Goal: Feedback & Contribution: Leave review/rating

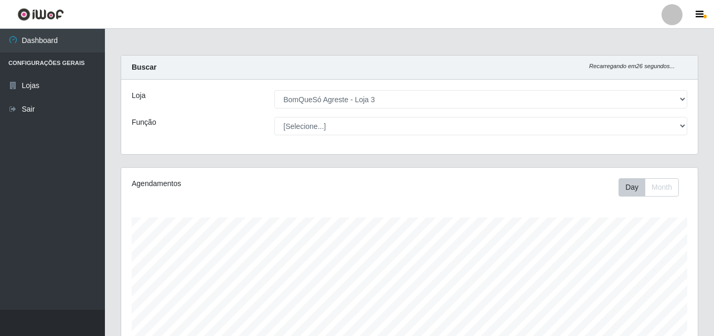
select select "215"
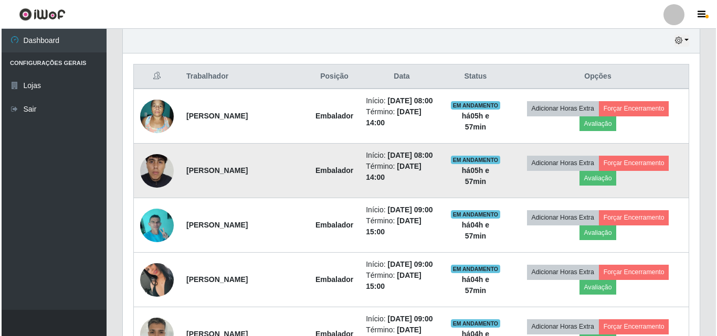
scroll to position [405, 0]
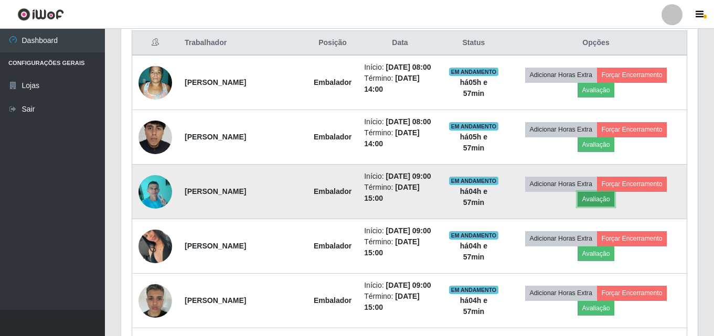
click at [609, 202] on button "Avaliação" at bounding box center [596, 199] width 37 height 15
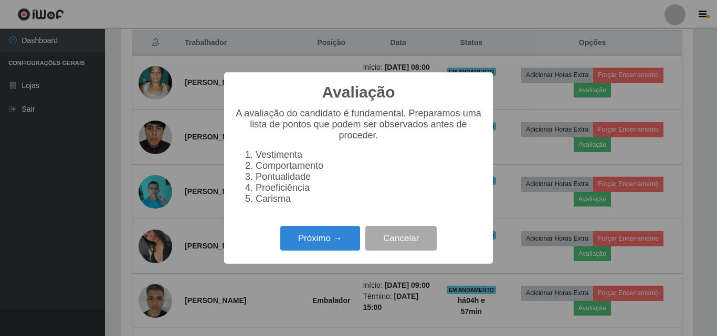
scroll to position [218, 571]
click at [336, 253] on div "Próximo → Cancelar" at bounding box center [359, 239] width 248 height 30
click at [340, 245] on button "Próximo →" at bounding box center [320, 238] width 80 height 25
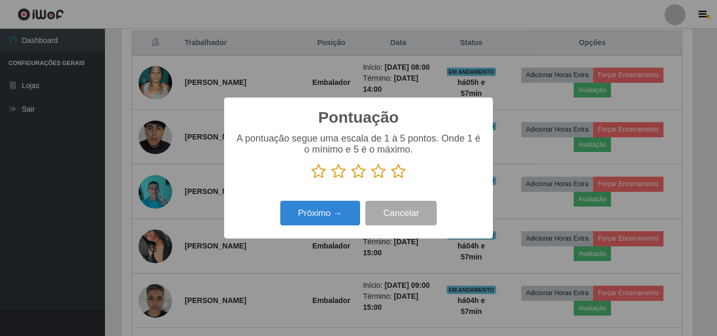
click at [403, 165] on icon at bounding box center [398, 172] width 15 height 16
click at [391, 179] on input "radio" at bounding box center [391, 179] width 0 height 0
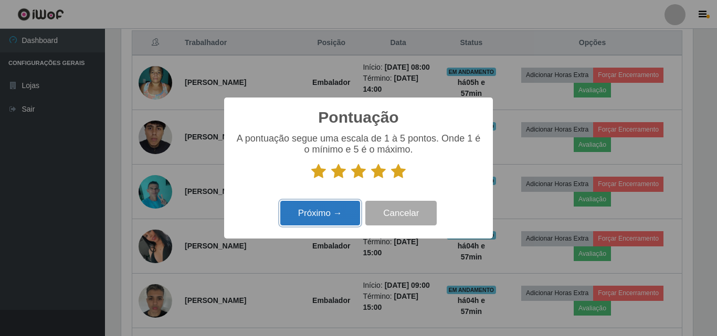
click at [347, 213] on button "Próximo →" at bounding box center [320, 213] width 80 height 25
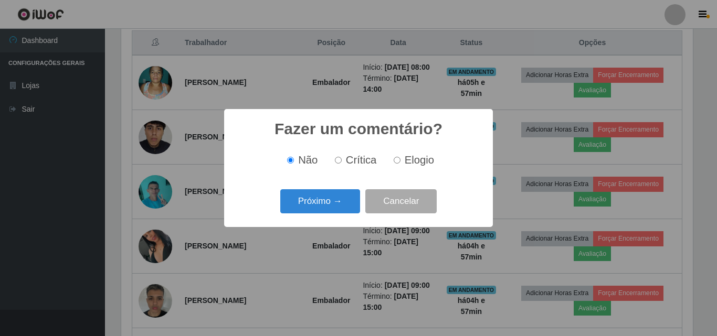
click at [396, 162] on input "Elogio" at bounding box center [397, 160] width 7 height 7
radio input "true"
click at [311, 202] on button "Próximo →" at bounding box center [320, 201] width 80 height 25
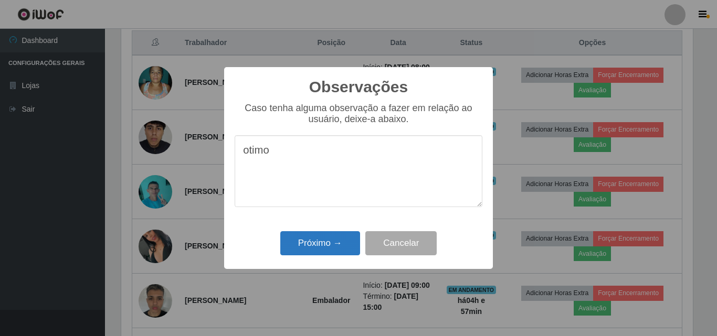
type textarea "otimo"
click at [338, 251] on button "Próximo →" at bounding box center [320, 243] width 80 height 25
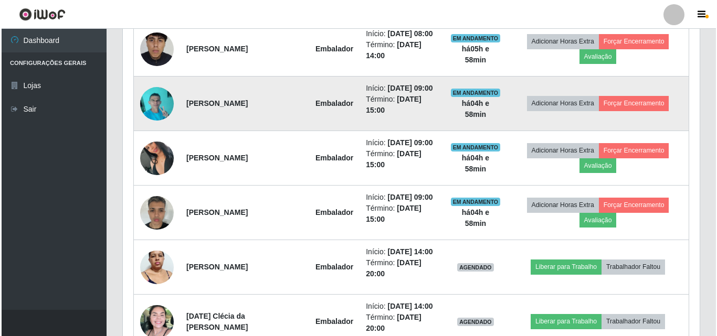
scroll to position [510, 0]
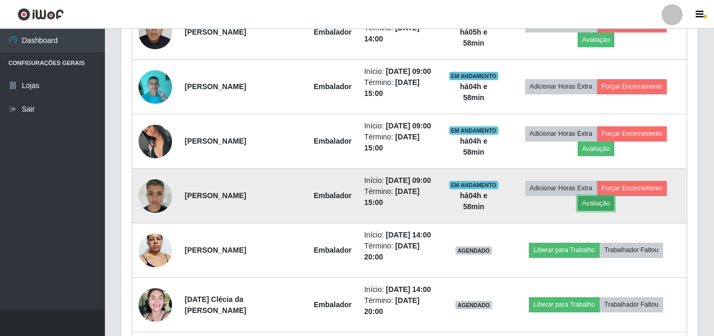
click at [598, 209] on button "Avaliação" at bounding box center [596, 203] width 37 height 15
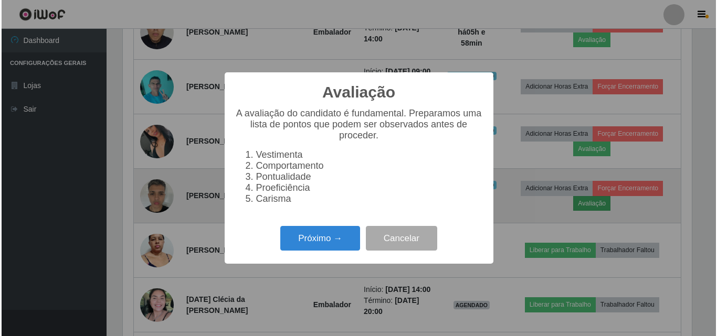
scroll to position [218, 571]
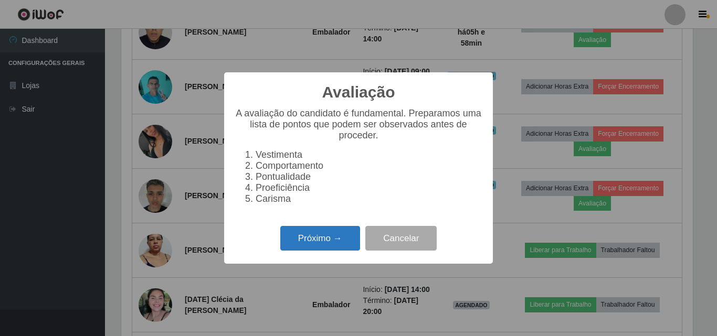
click at [334, 249] on button "Próximo →" at bounding box center [320, 238] width 80 height 25
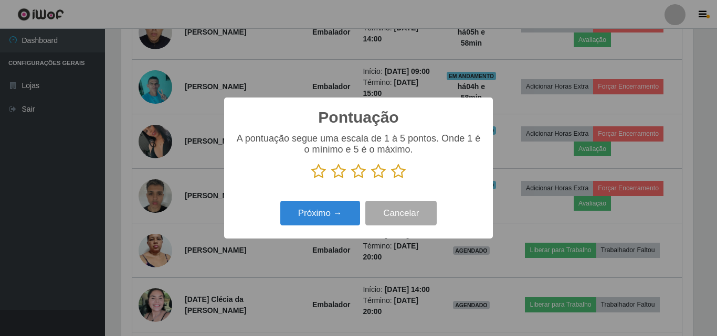
scroll to position [524543, 524190]
click at [358, 176] on icon at bounding box center [358, 172] width 15 height 16
click at [351, 179] on input "radio" at bounding box center [351, 179] width 0 height 0
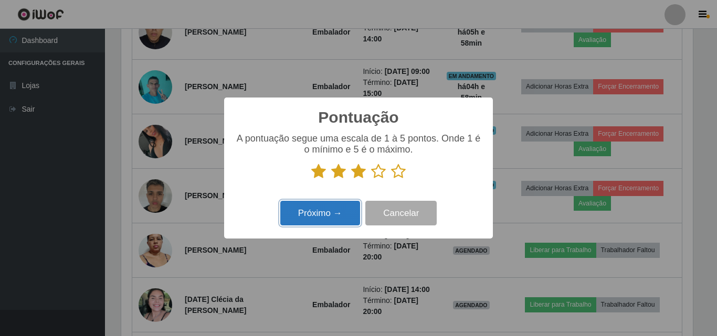
click at [351, 215] on button "Próximo →" at bounding box center [320, 213] width 80 height 25
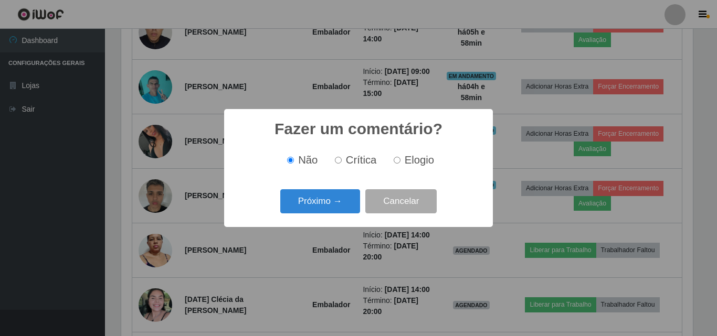
click at [396, 162] on input "Elogio" at bounding box center [397, 160] width 7 height 7
radio input "true"
click at [337, 201] on button "Próximo →" at bounding box center [320, 201] width 80 height 25
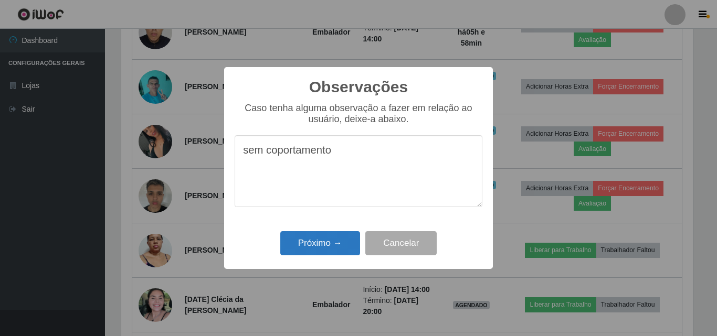
type textarea "sem coportamento"
click at [331, 245] on button "Próximo →" at bounding box center [320, 243] width 80 height 25
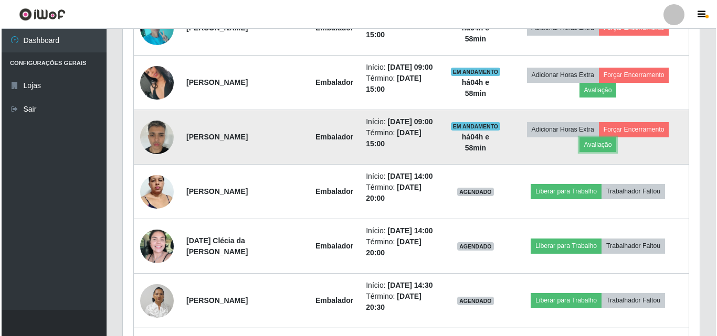
scroll to position [614, 0]
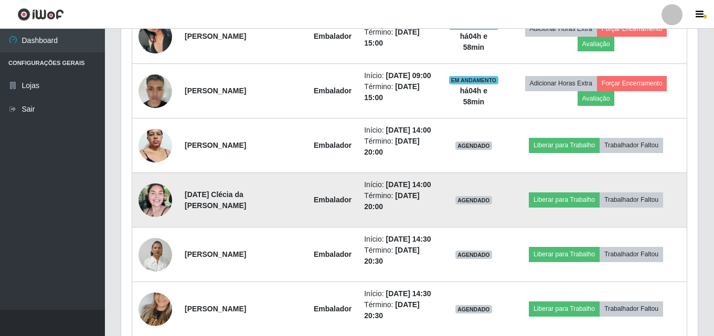
click at [154, 206] on img at bounding box center [156, 201] width 34 height 34
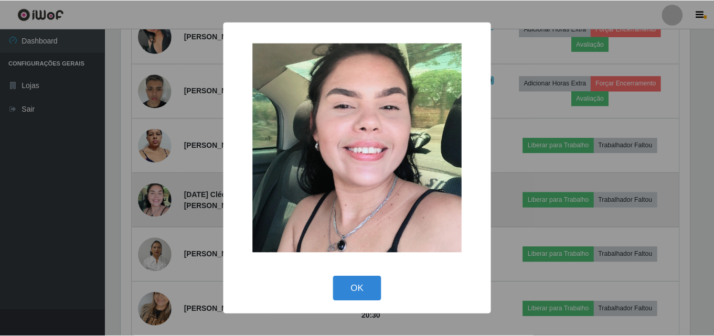
scroll to position [218, 571]
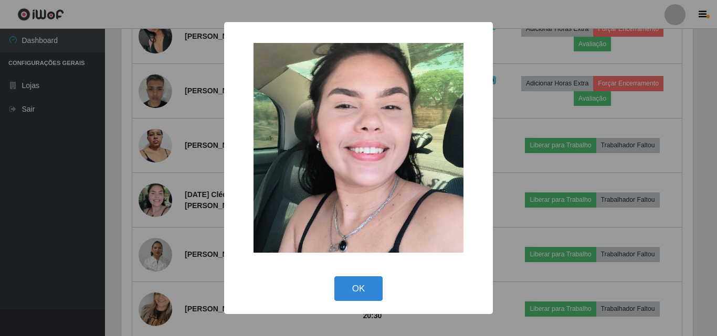
click at [366, 282] on button "OK" at bounding box center [358, 289] width 49 height 25
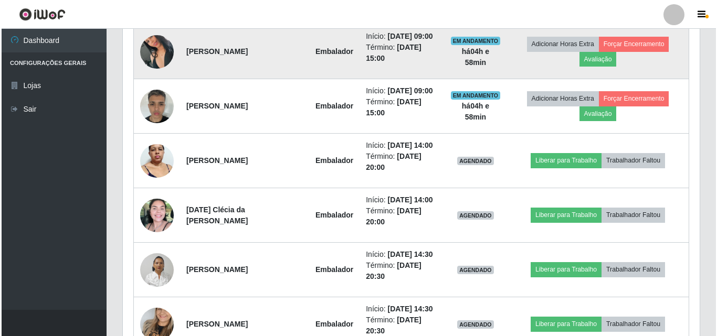
scroll to position [614, 0]
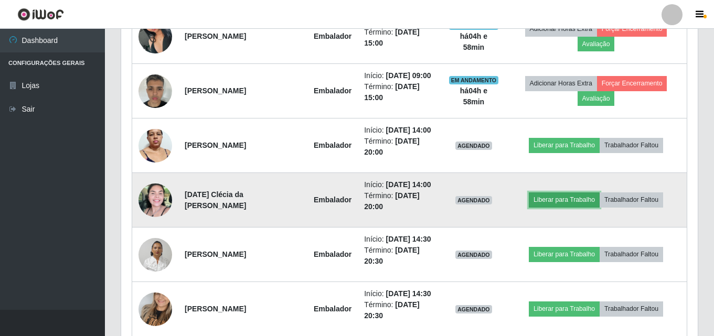
click at [557, 200] on button "Liberar para Trabalho" at bounding box center [564, 200] width 71 height 15
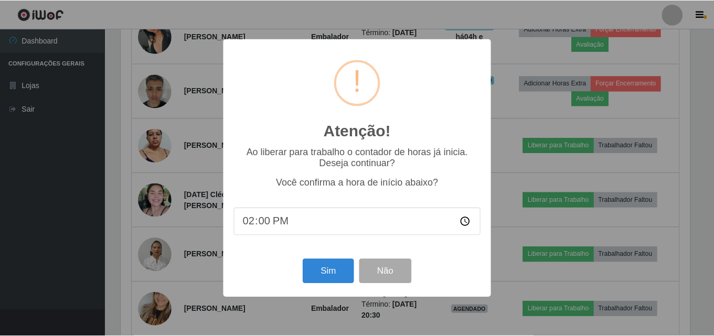
scroll to position [218, 571]
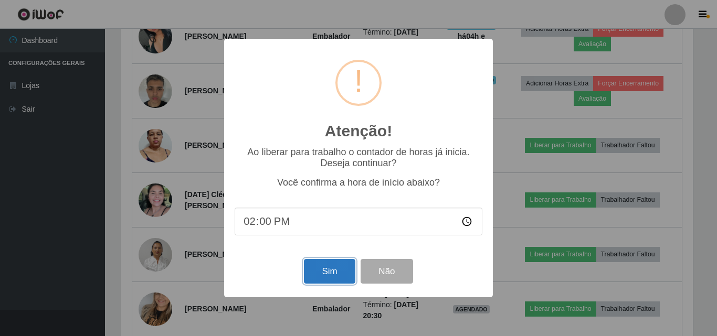
click at [330, 266] on button "Sim" at bounding box center [329, 271] width 51 height 25
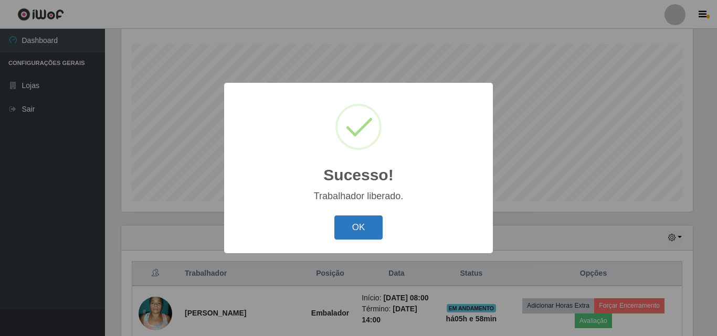
click at [365, 237] on button "OK" at bounding box center [358, 228] width 49 height 25
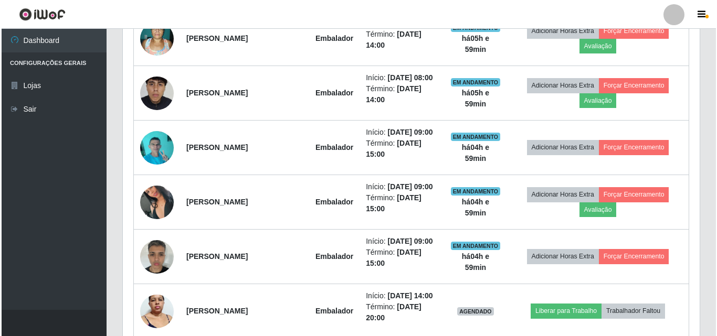
scroll to position [489, 0]
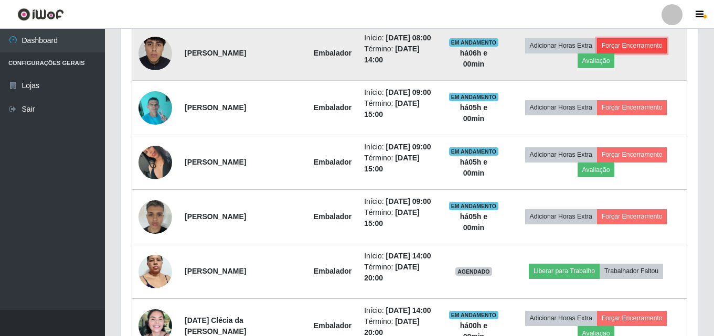
click at [655, 48] on button "Forçar Encerramento" at bounding box center [632, 45] width 70 height 15
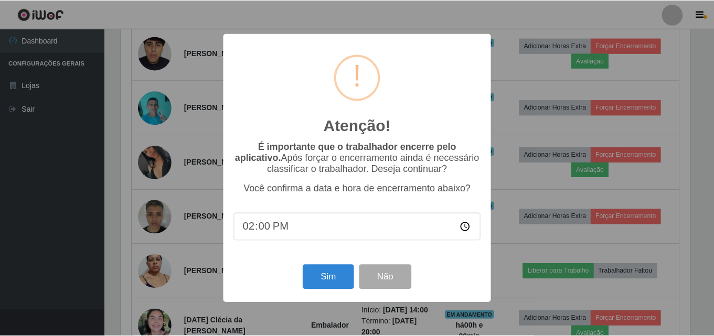
scroll to position [218, 571]
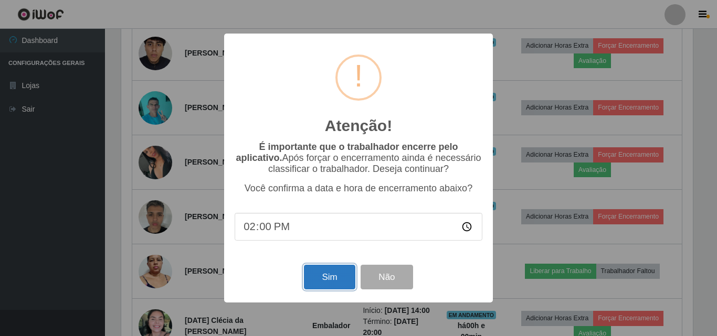
click at [318, 281] on button "Sim" at bounding box center [329, 277] width 51 height 25
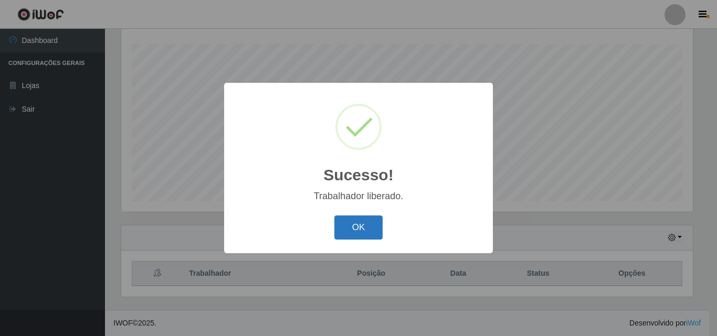
click at [373, 229] on button "OK" at bounding box center [358, 228] width 49 height 25
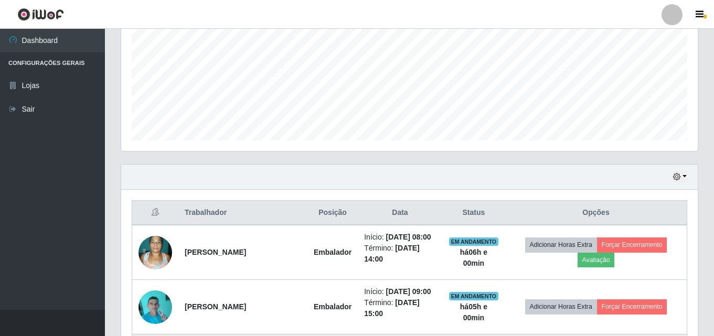
scroll to position [384, 0]
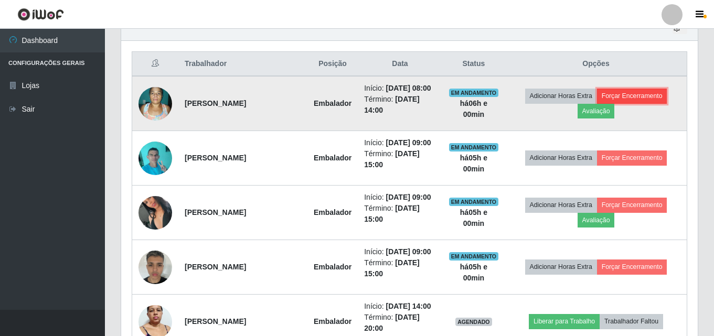
click at [646, 92] on button "Forçar Encerramento" at bounding box center [632, 96] width 70 height 15
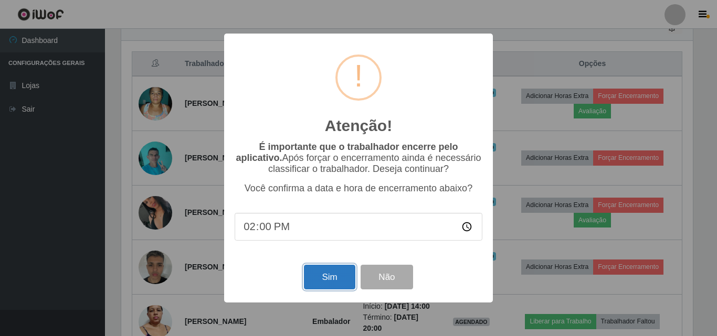
click at [346, 284] on button "Sim" at bounding box center [329, 277] width 51 height 25
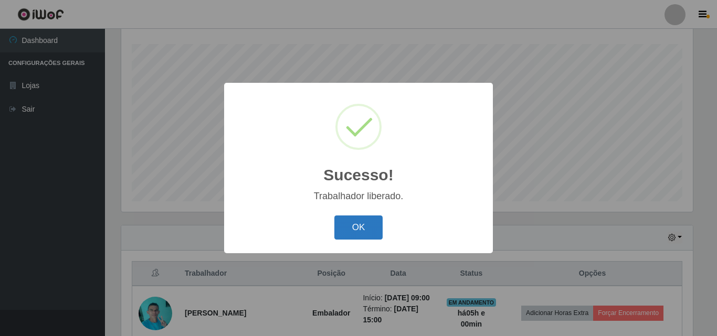
click at [361, 230] on button "OK" at bounding box center [358, 228] width 49 height 25
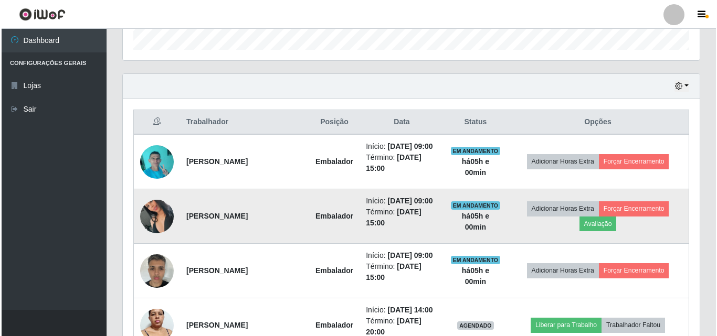
scroll to position [331, 0]
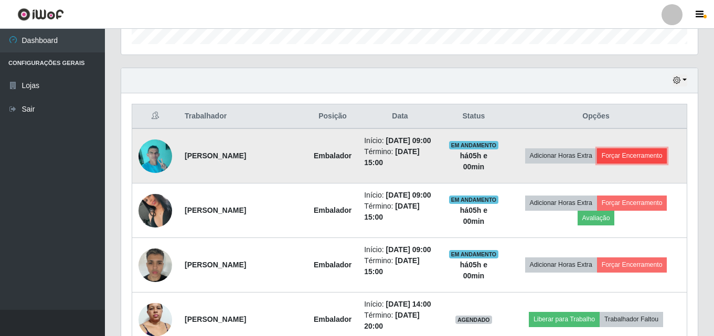
click at [642, 152] on button "Forçar Encerramento" at bounding box center [632, 156] width 70 height 15
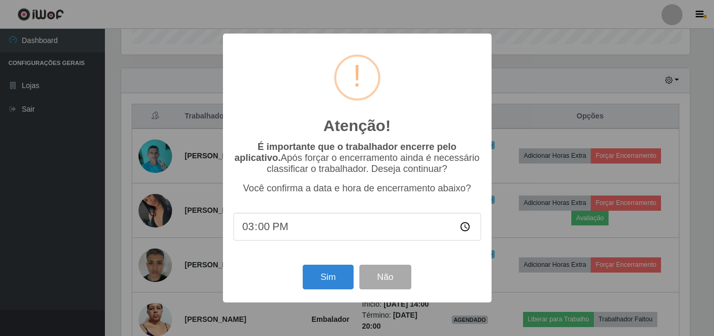
scroll to position [218, 571]
click at [327, 271] on button "Sim" at bounding box center [329, 277] width 51 height 25
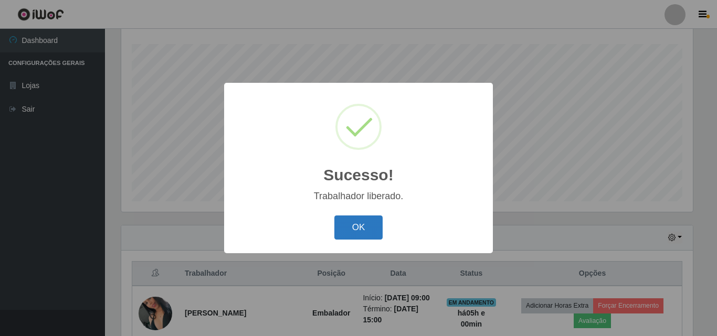
click at [369, 232] on button "OK" at bounding box center [358, 228] width 49 height 25
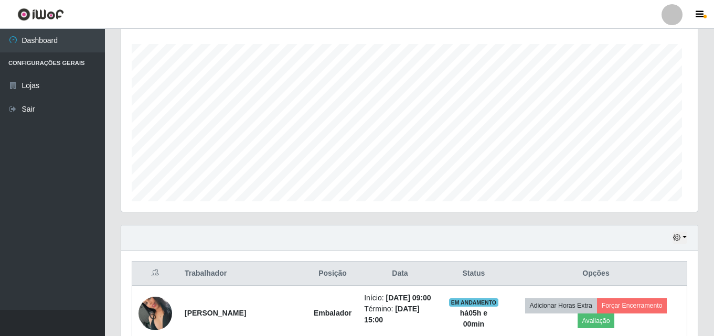
scroll to position [0, 0]
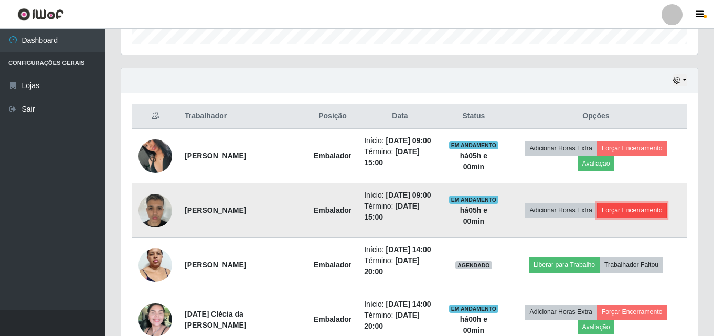
click at [639, 210] on button "Forçar Encerramento" at bounding box center [632, 210] width 70 height 15
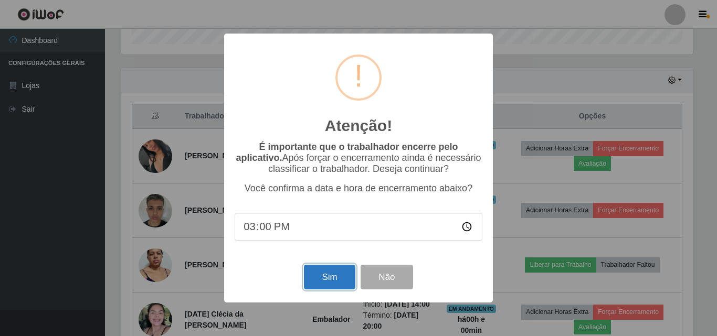
click at [318, 281] on button "Sim" at bounding box center [329, 277] width 51 height 25
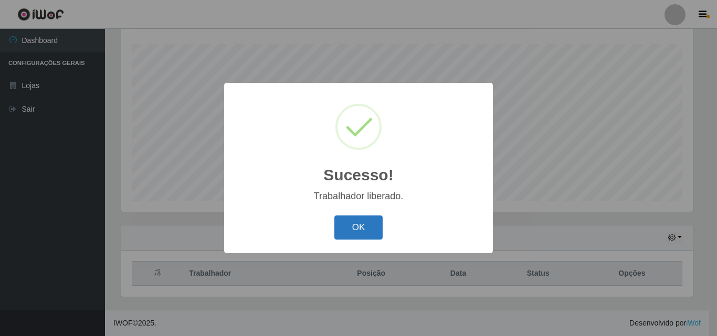
click at [354, 221] on button "OK" at bounding box center [358, 228] width 49 height 25
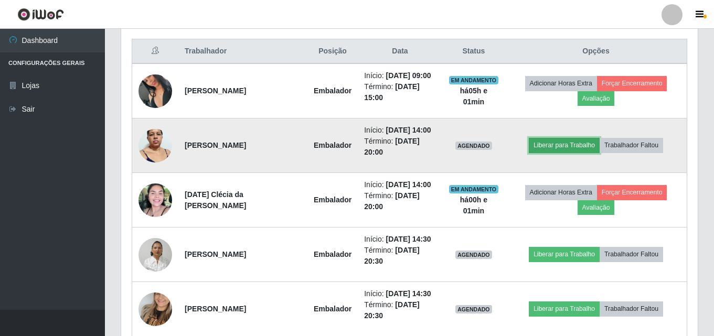
click at [584, 142] on button "Liberar para Trabalho" at bounding box center [564, 145] width 71 height 15
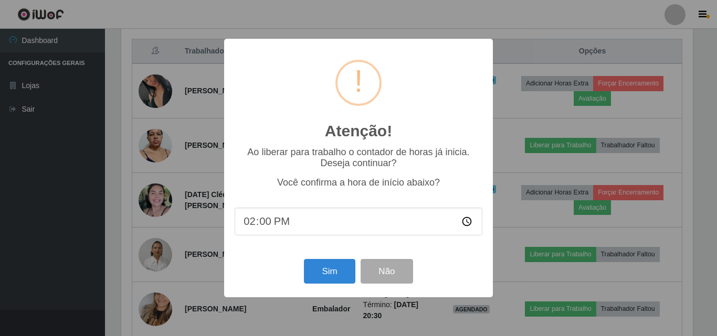
click at [302, 267] on div "Sim Não" at bounding box center [359, 272] width 248 height 30
click at [326, 273] on button "Sim" at bounding box center [329, 271] width 51 height 25
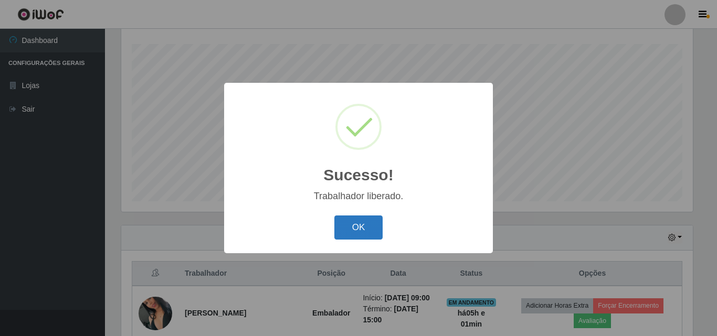
click at [347, 228] on button "OK" at bounding box center [358, 228] width 49 height 25
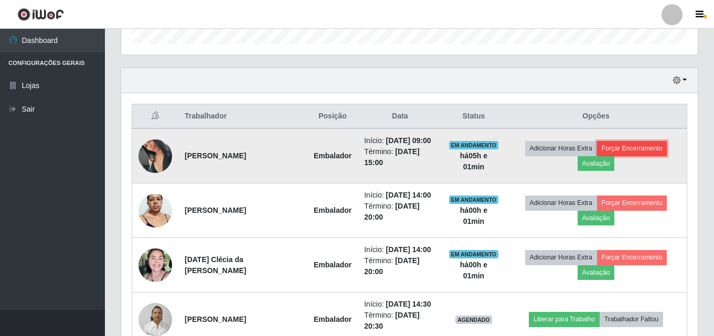
click at [625, 149] on button "Forçar Encerramento" at bounding box center [632, 148] width 70 height 15
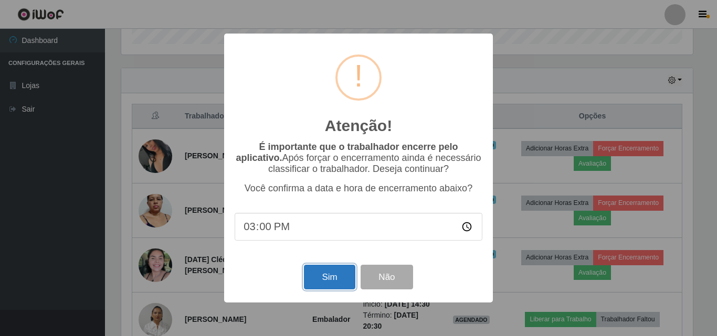
click at [340, 283] on button "Sim" at bounding box center [329, 277] width 51 height 25
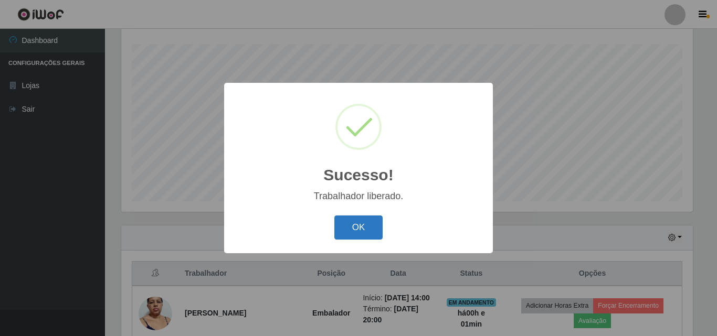
click at [372, 231] on button "OK" at bounding box center [358, 228] width 49 height 25
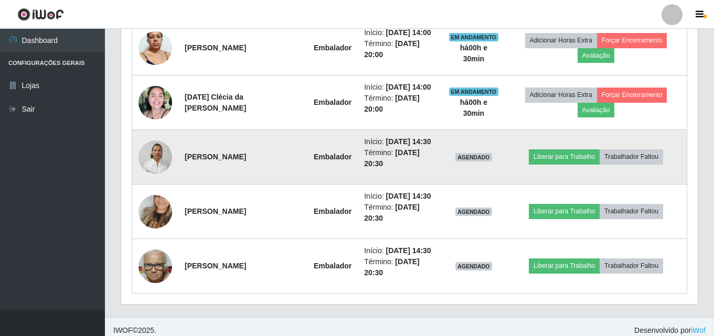
scroll to position [447, 0]
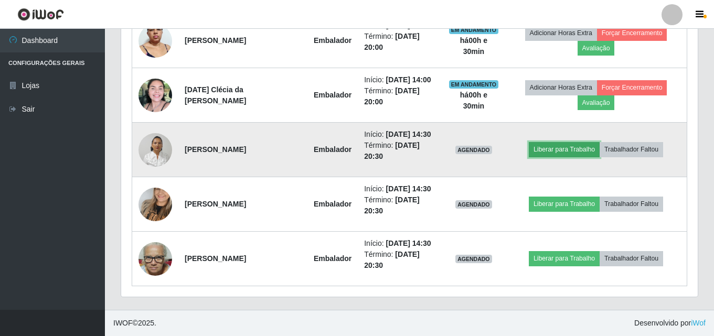
click at [553, 151] on button "Liberar para Trabalho" at bounding box center [564, 149] width 71 height 15
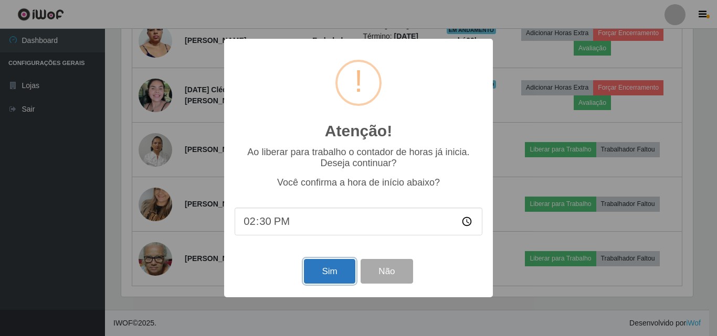
click at [351, 271] on button "Sim" at bounding box center [329, 271] width 51 height 25
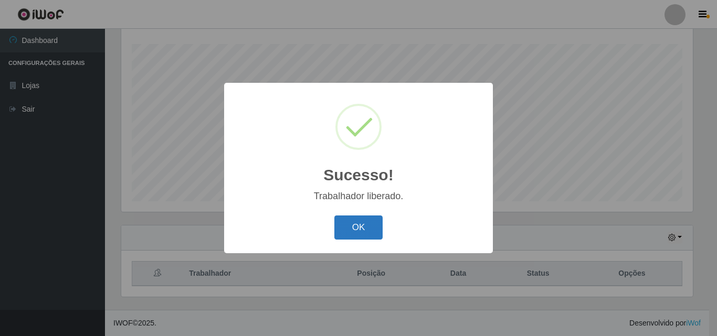
click at [370, 222] on button "OK" at bounding box center [358, 228] width 49 height 25
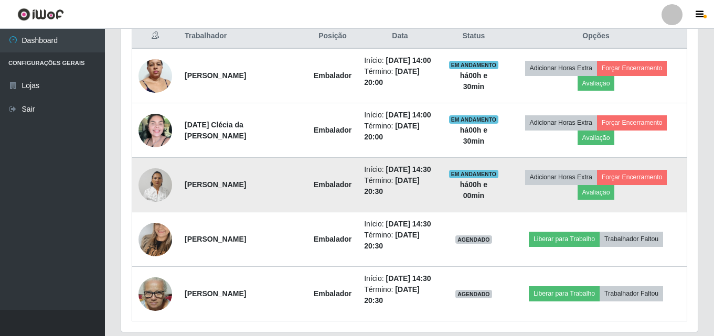
scroll to position [436, 0]
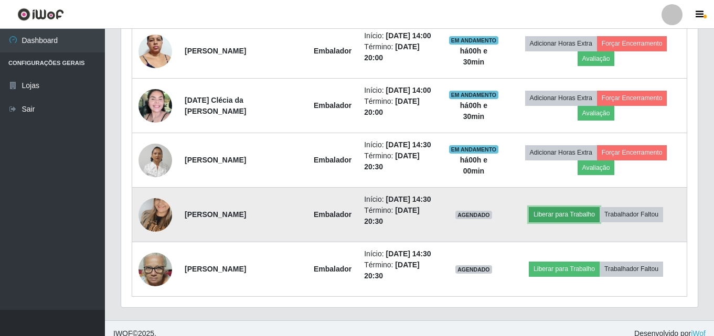
click at [566, 215] on button "Liberar para Trabalho" at bounding box center [564, 214] width 71 height 15
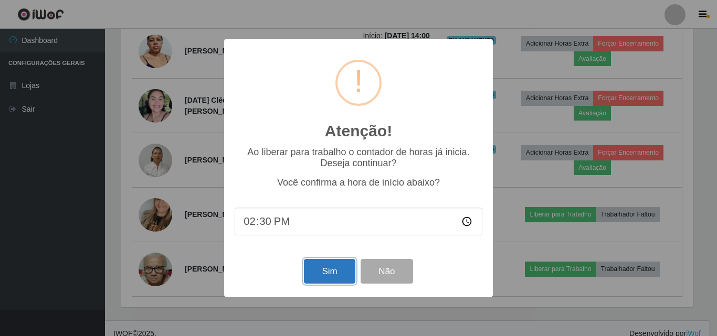
click at [343, 276] on button "Sim" at bounding box center [329, 271] width 51 height 25
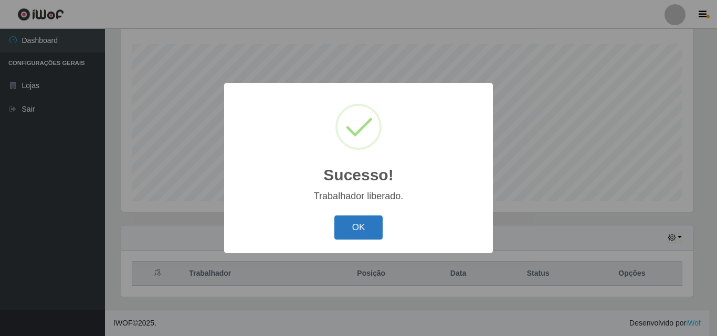
click at [362, 230] on button "OK" at bounding box center [358, 228] width 49 height 25
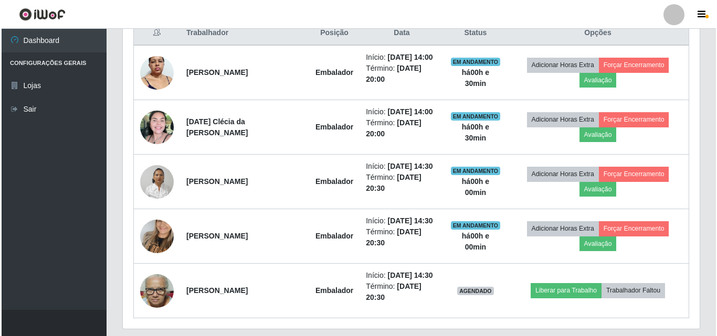
scroll to position [447, 0]
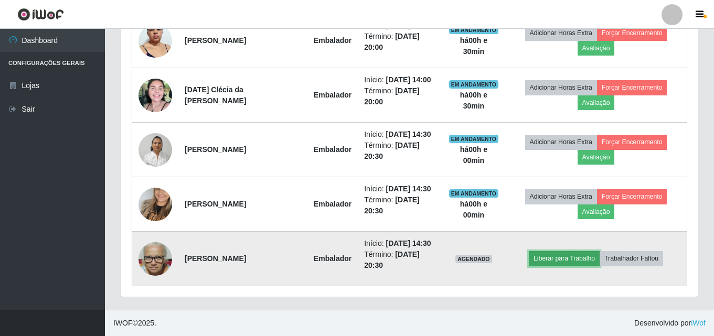
click at [553, 256] on button "Liberar para Trabalho" at bounding box center [564, 258] width 71 height 15
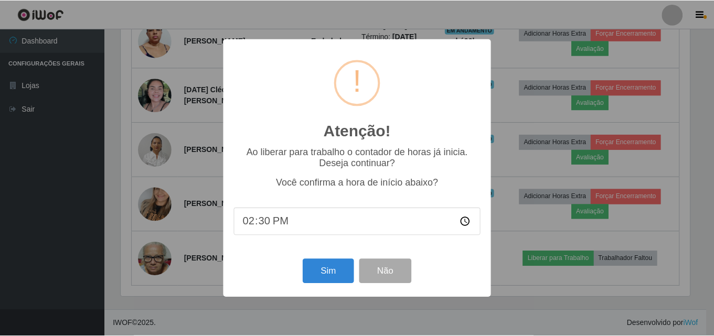
scroll to position [218, 571]
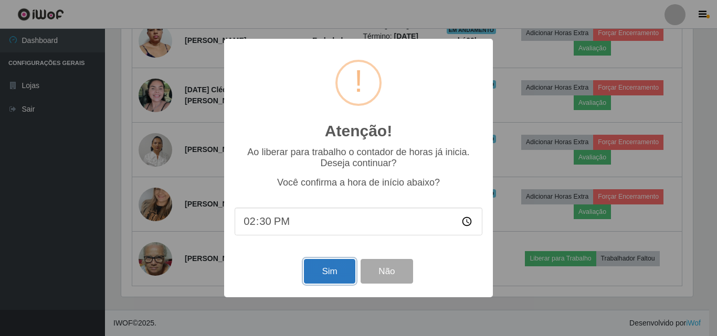
click at [333, 270] on button "Sim" at bounding box center [329, 271] width 51 height 25
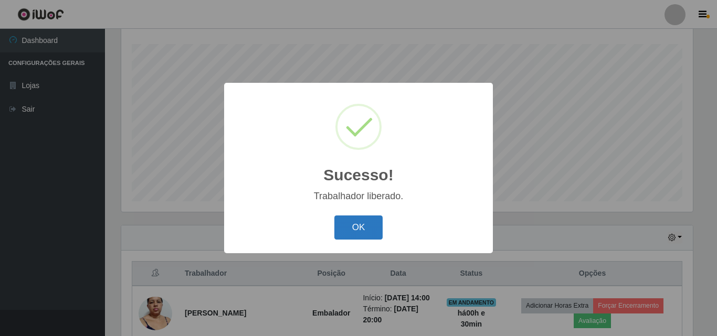
click at [376, 230] on button "OK" at bounding box center [358, 228] width 49 height 25
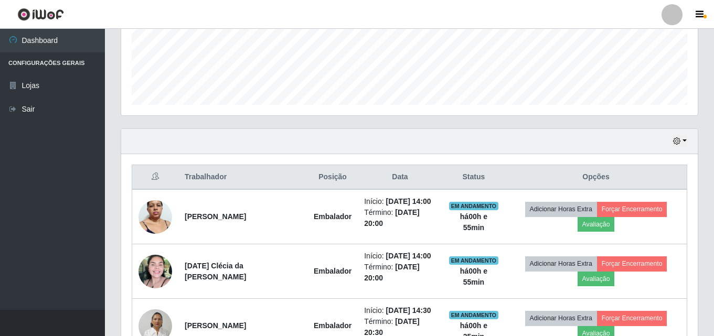
scroll to position [289, 0]
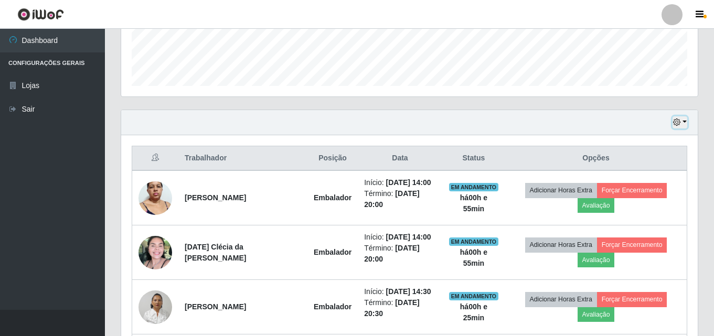
click at [686, 125] on button "button" at bounding box center [680, 122] width 15 height 12
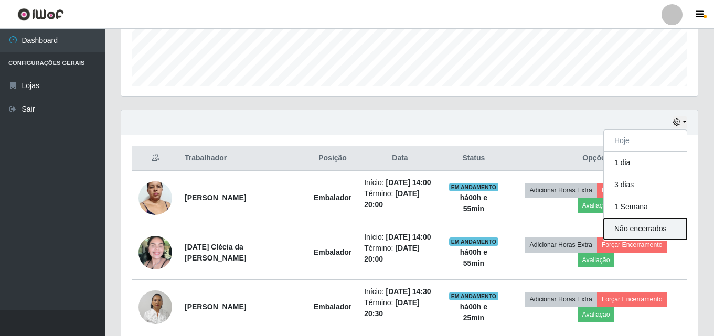
click at [658, 229] on button "Não encerrados" at bounding box center [645, 229] width 83 height 22
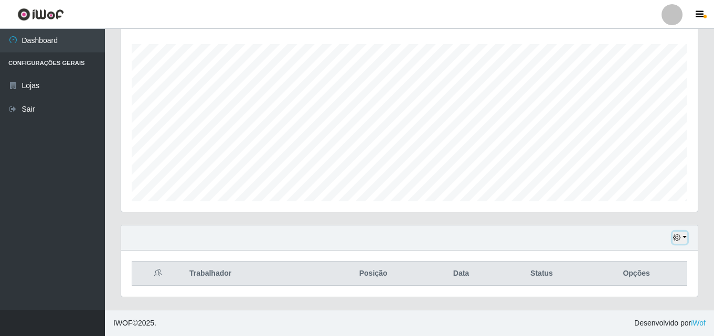
click at [679, 235] on icon "button" at bounding box center [676, 237] width 7 height 7
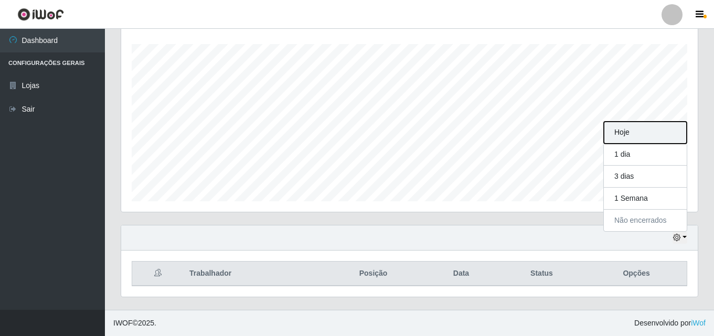
click at [655, 132] on button "Hoje" at bounding box center [645, 133] width 83 height 22
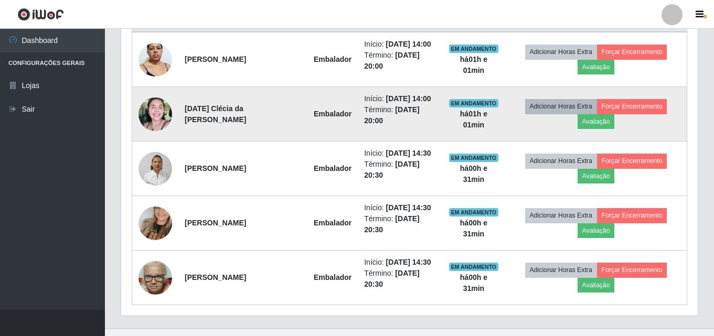
scroll to position [447, 0]
